Goal: Task Accomplishment & Management: Use online tool/utility

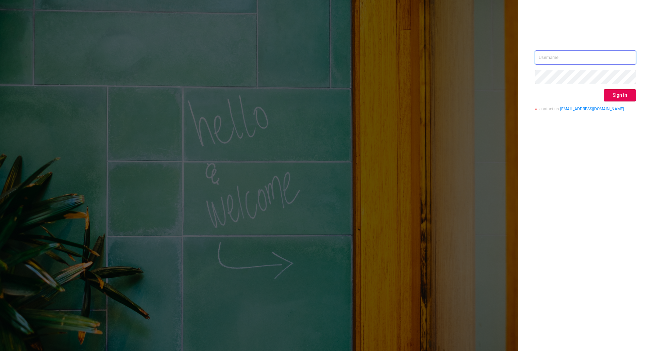
click at [557, 54] on input "text" at bounding box center [585, 57] width 101 height 14
type input "ivans@protected.media"
click at [626, 99] on button "Sign in" at bounding box center [620, 95] width 32 height 12
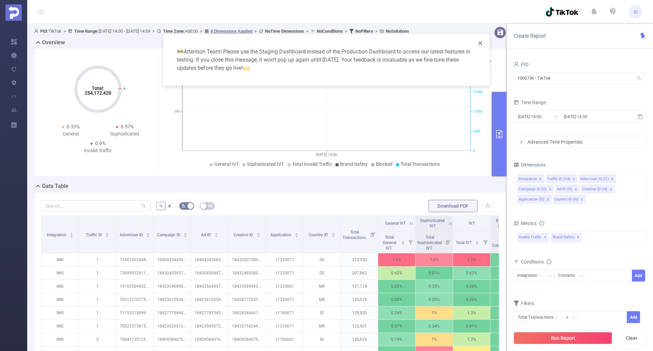
click at [480, 46] on icon "icon: close" at bounding box center [480, 42] width 5 height 5
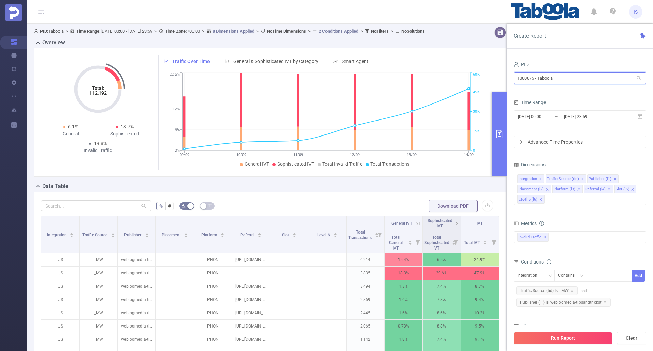
drag, startPoint x: 566, startPoint y: 81, endPoint x: 470, endPoint y: 72, distance: 96.7
click at [470, 72] on section "PID: Taboola > Time Range: 2025-09-07 00:00 - 2025-09-14 23:59 > Time Zone: +00…" at bounding box center [340, 235] width 626 height 422
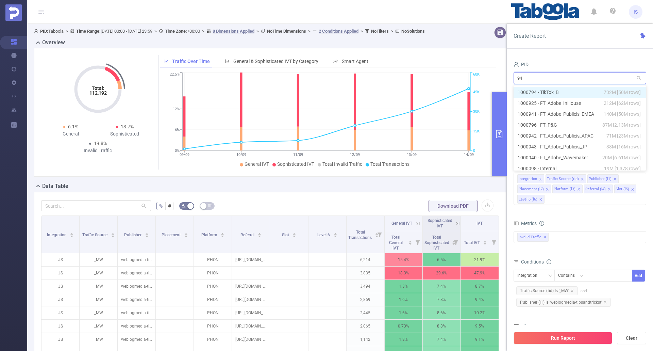
type input "941"
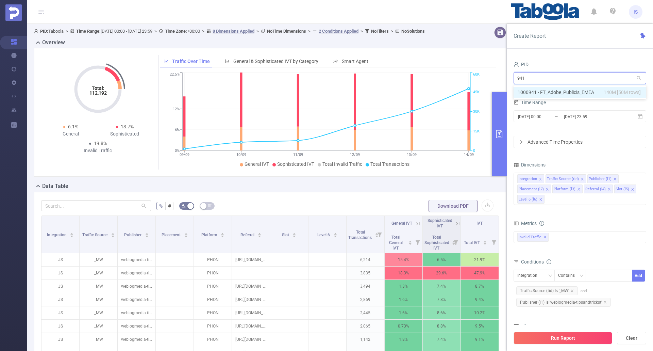
click at [592, 90] on li "1000941 - FT_Adobe_Publicis_EMEA 140M [50M rows]" at bounding box center [580, 92] width 133 height 11
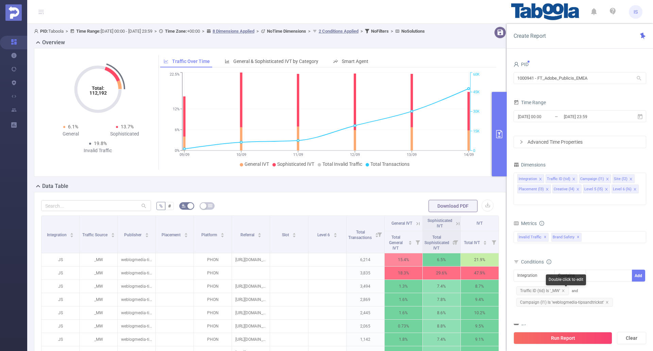
click at [604, 298] on span "Campaign (l1) Is 'weblogmedia-tipsandtrickst'" at bounding box center [564, 302] width 97 height 9
click at [607, 300] on icon "icon: close" at bounding box center [607, 301] width 3 height 3
click at [564, 289] on icon "icon: close" at bounding box center [563, 290] width 2 height 2
click at [536, 270] on div "Integration" at bounding box center [529, 275] width 25 height 11
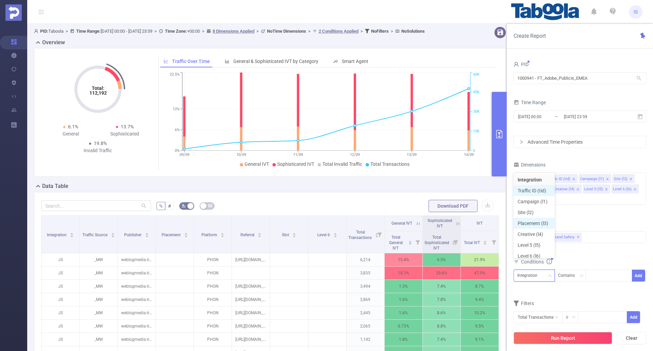
scroll to position [3, 0]
click at [528, 186] on li "Traffic ID (tid)" at bounding box center [534, 187] width 41 height 11
click at [581, 274] on icon "icon: down" at bounding box center [581, 276] width 4 height 4
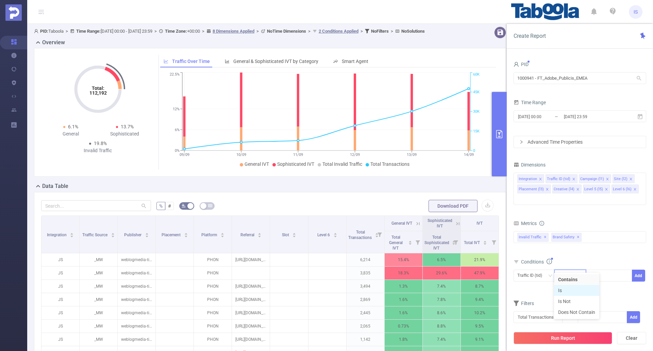
click at [572, 290] on li "Is" at bounding box center [576, 290] width 45 height 11
click at [598, 270] on div at bounding box center [609, 275] width 39 height 11
type input "Tier 3"
click at [640, 269] on button "Add" at bounding box center [638, 275] width 13 height 12
click at [565, 338] on button "Run Report" at bounding box center [563, 338] width 99 height 12
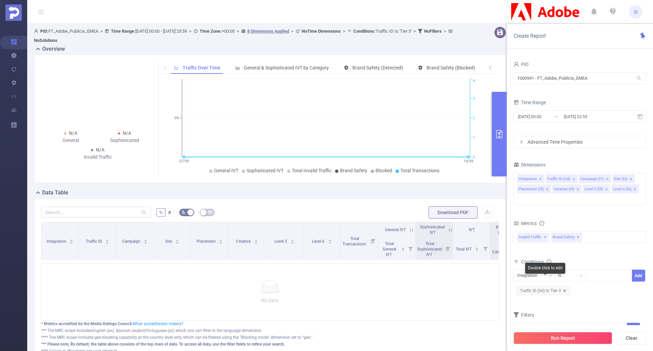
click at [566, 289] on icon "icon: close" at bounding box center [564, 290] width 3 height 3
click at [542, 339] on button "Run Report" at bounding box center [563, 338] width 99 height 12
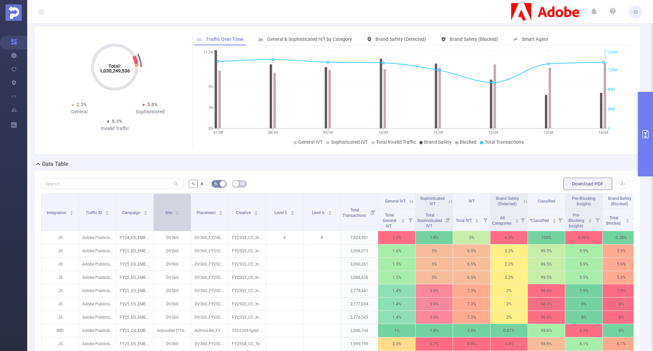
scroll to position [34, 0]
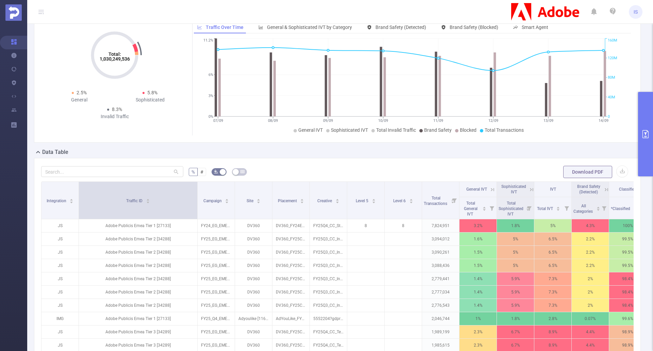
drag, startPoint x: 115, startPoint y: 198, endPoint x: 197, endPoint y: 198, distance: 81.3
click at [197, 198] on span at bounding box center [197, 200] width 3 height 37
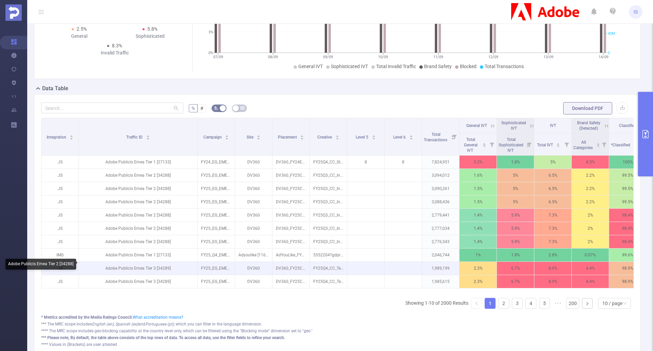
scroll to position [102, 0]
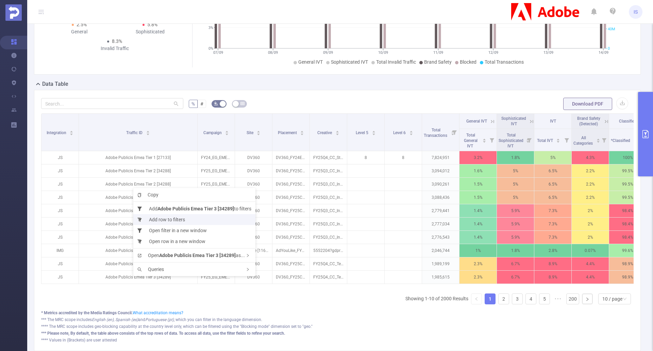
click at [165, 220] on li "Add row to filters" at bounding box center [194, 219] width 122 height 11
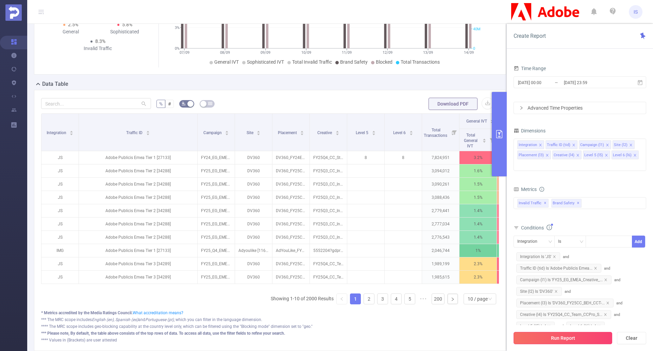
click at [565, 338] on button "Run Report" at bounding box center [563, 338] width 99 height 12
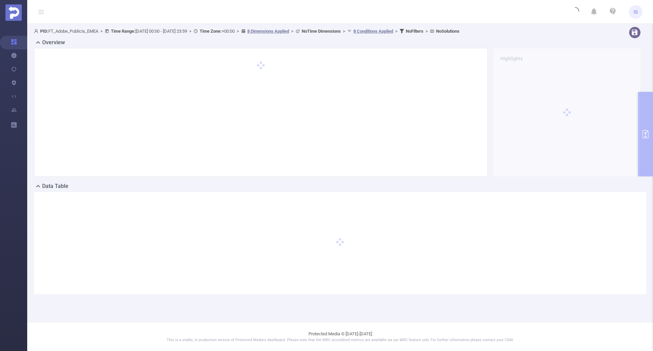
scroll to position [0, 0]
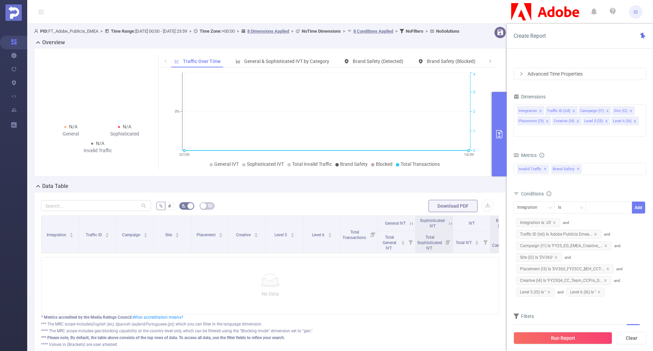
click at [558, 335] on button "Run Report" at bounding box center [563, 338] width 99 height 12
